Goal: Task Accomplishment & Management: Use online tool/utility

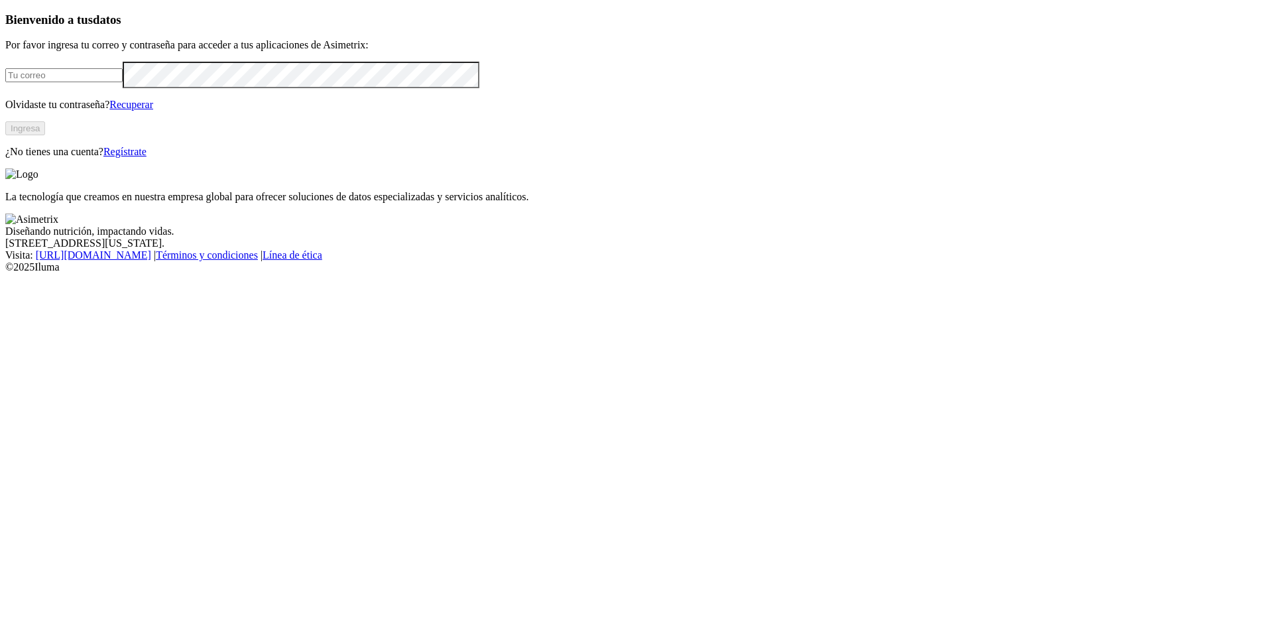
type input "[PERSON_NAME][EMAIL_ADDRESS][PERSON_NAME][DOMAIN_NAME]"
click at [45, 135] on button "Ingresa" at bounding box center [25, 128] width 40 height 14
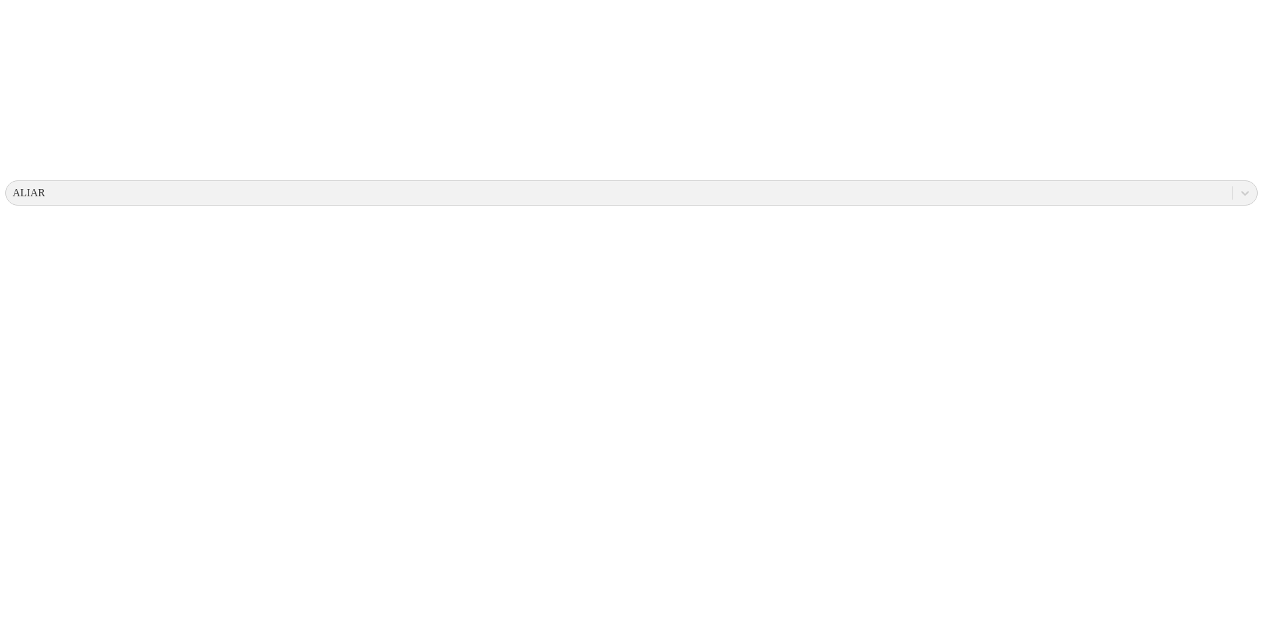
scroll to position [398, 0]
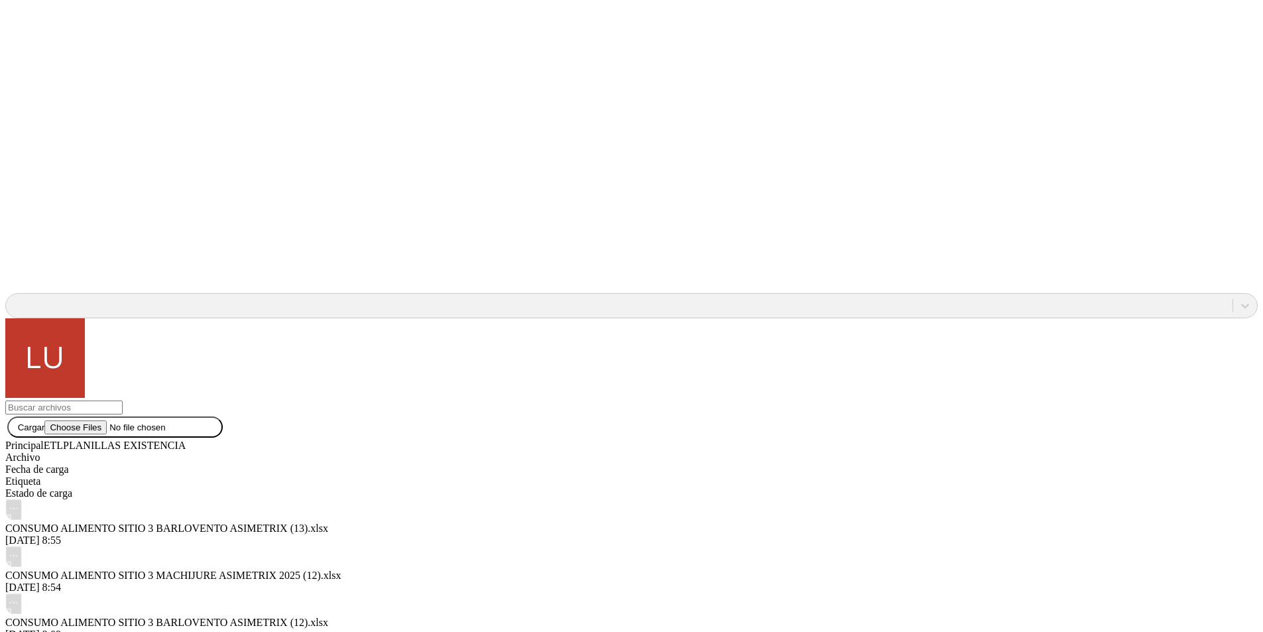
scroll to position [1310, 0]
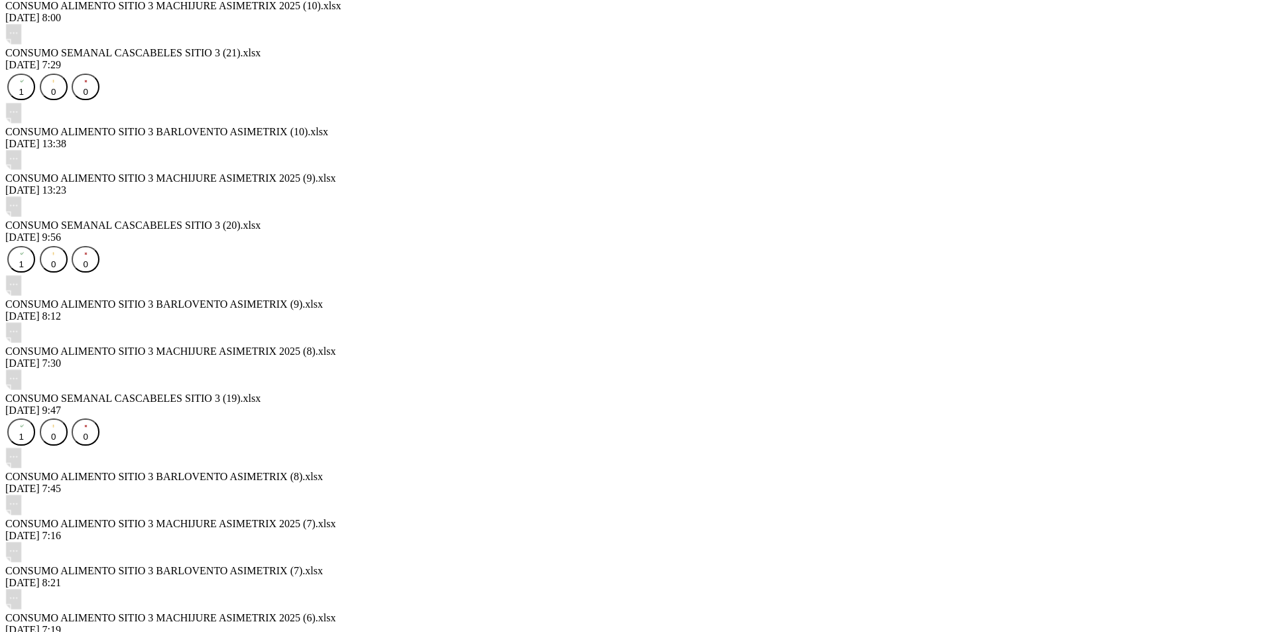
scroll to position [2146, 0]
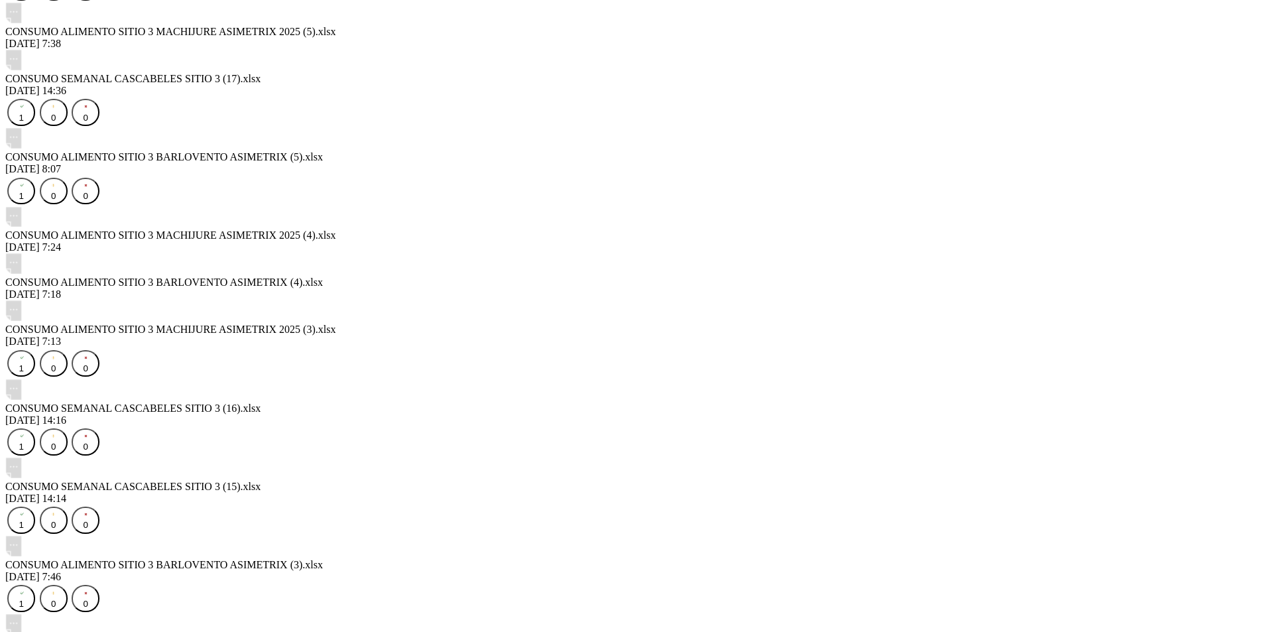
scroll to position [2947, 0]
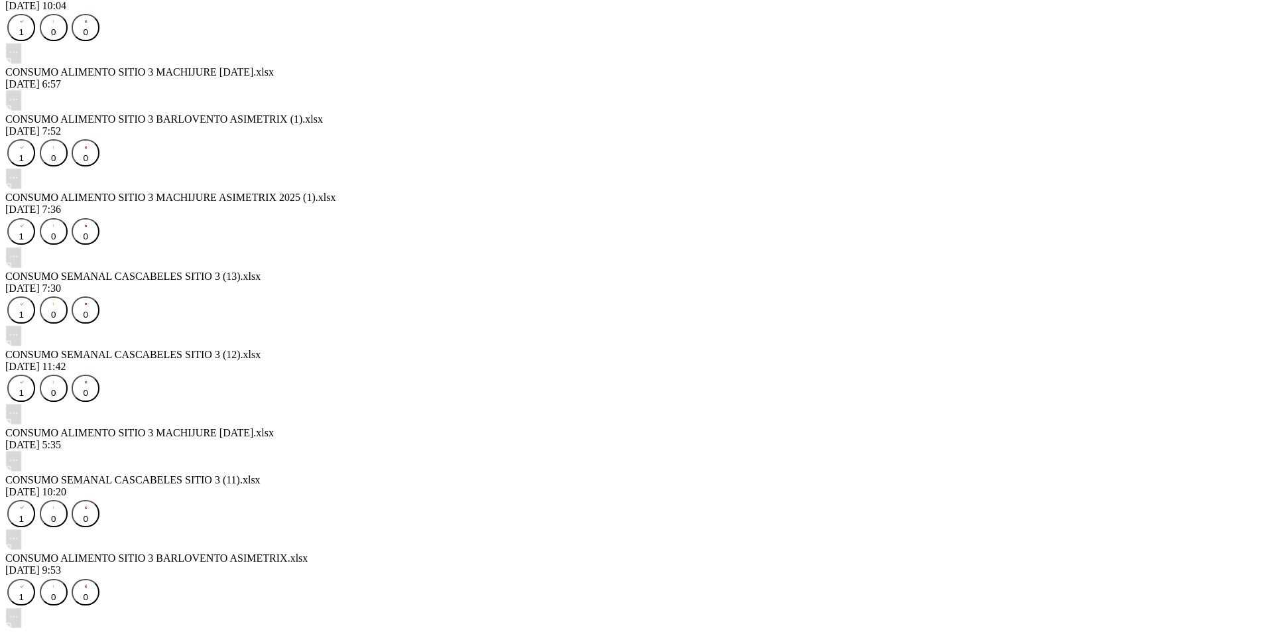
scroll to position [3742, 0]
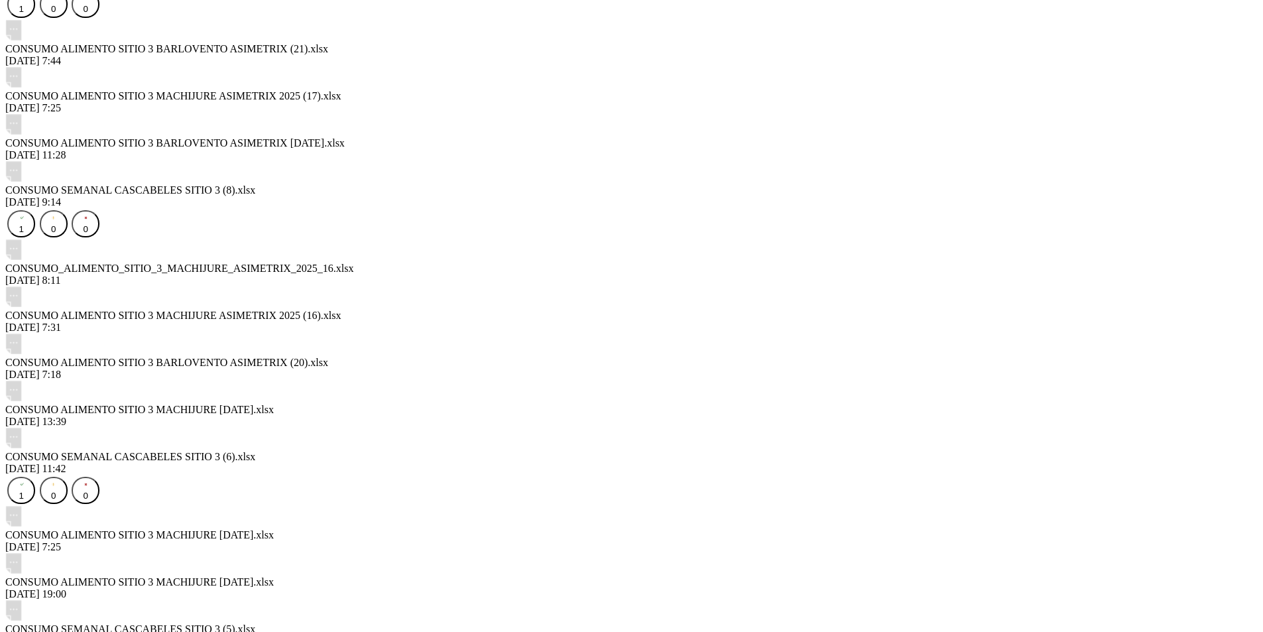
scroll to position [4663, 0]
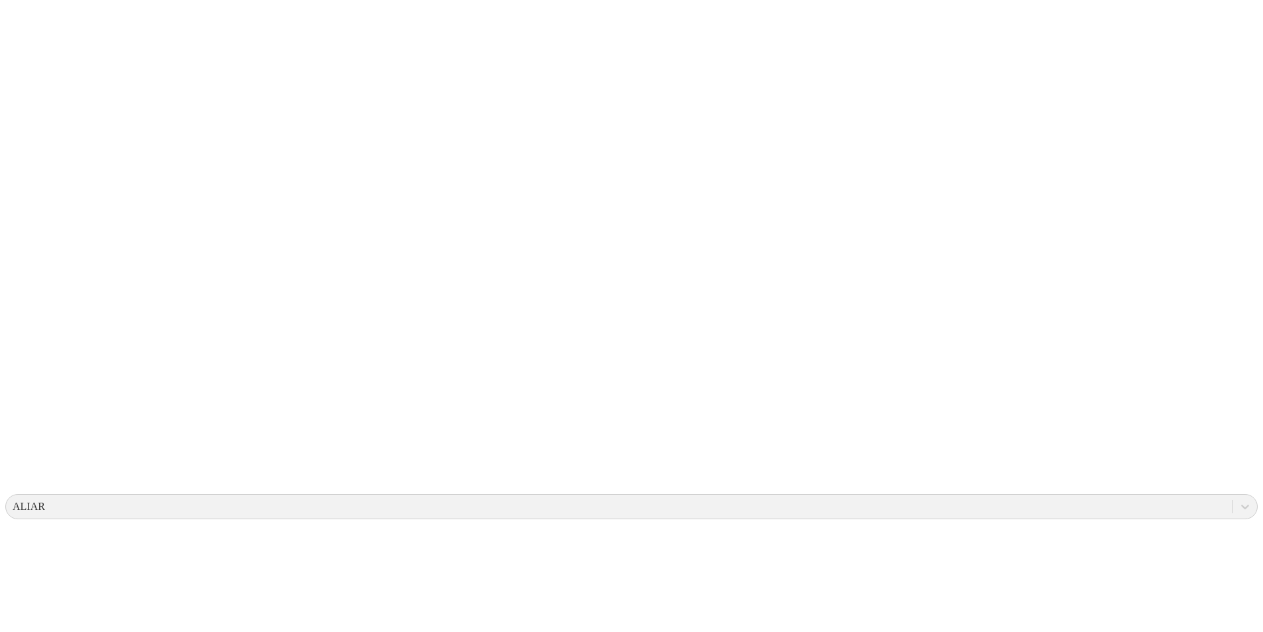
scroll to position [0, 0]
